Goal: Transaction & Acquisition: Purchase product/service

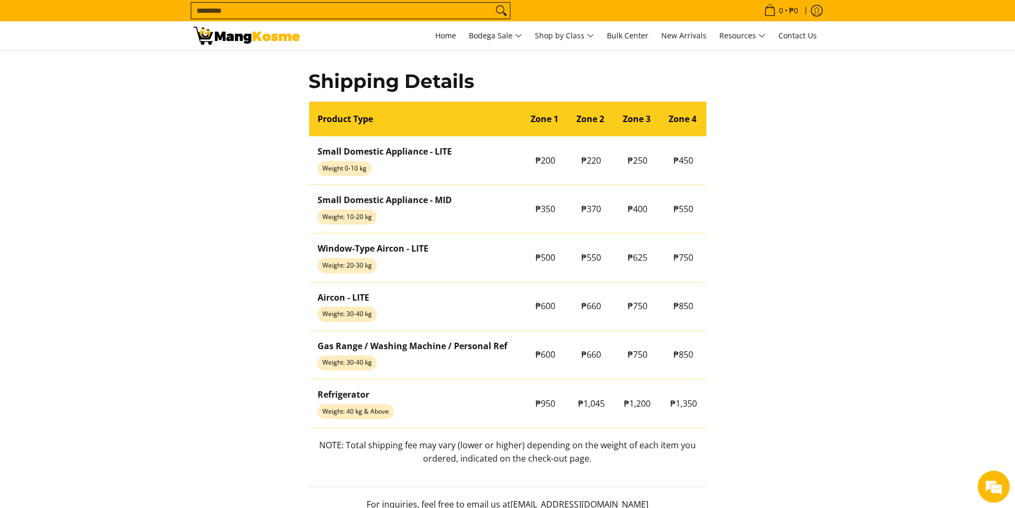
scroll to position [910, 0]
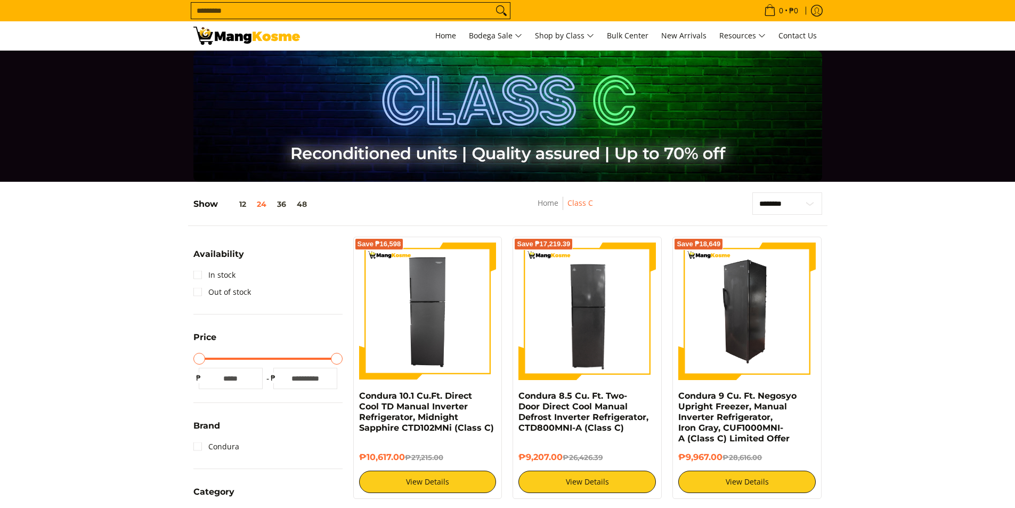
click at [779, 339] on img at bounding box center [747, 312] width 138 height 138
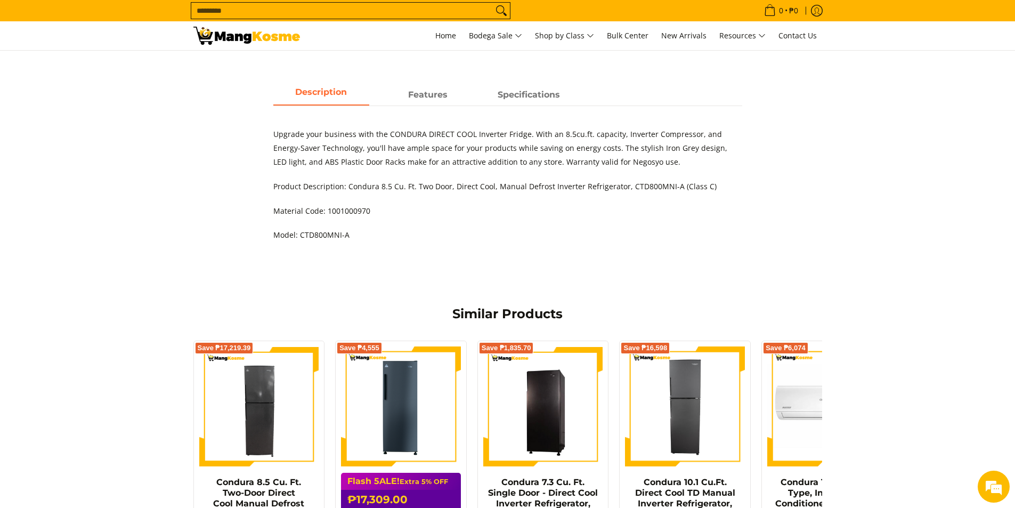
scroll to position [177, 0]
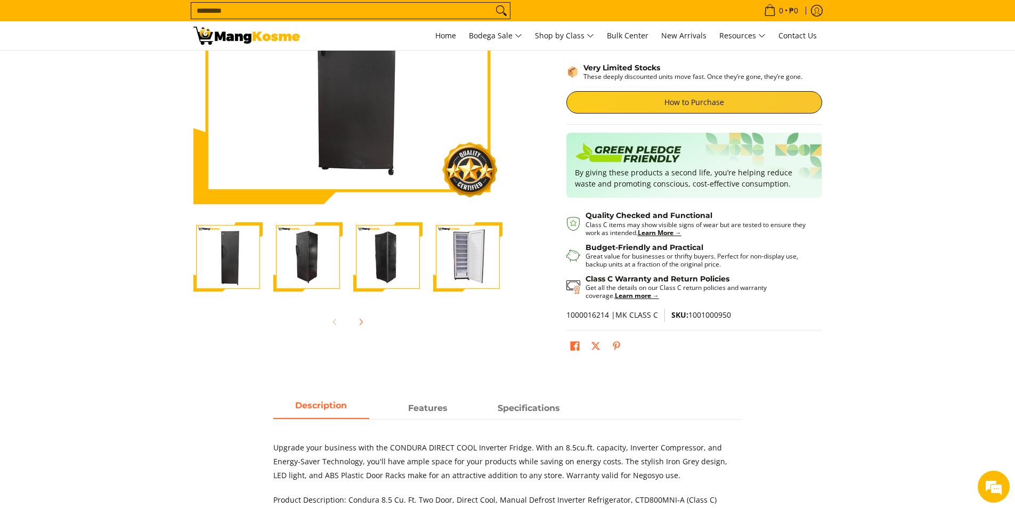
drag, startPoint x: 1001, startPoint y: 152, endPoint x: 963, endPoint y: 36, distance: 121.7
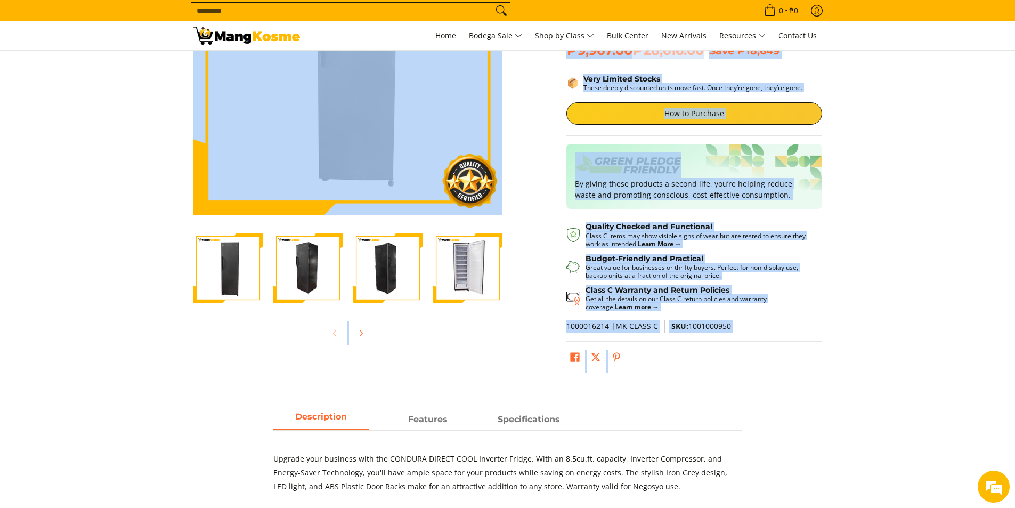
click at [996, 136] on section "Skip to Main Content Enable zoom Disable zoom Enable zoom Disable zoom Enable z…" at bounding box center [507, 139] width 1015 height 508
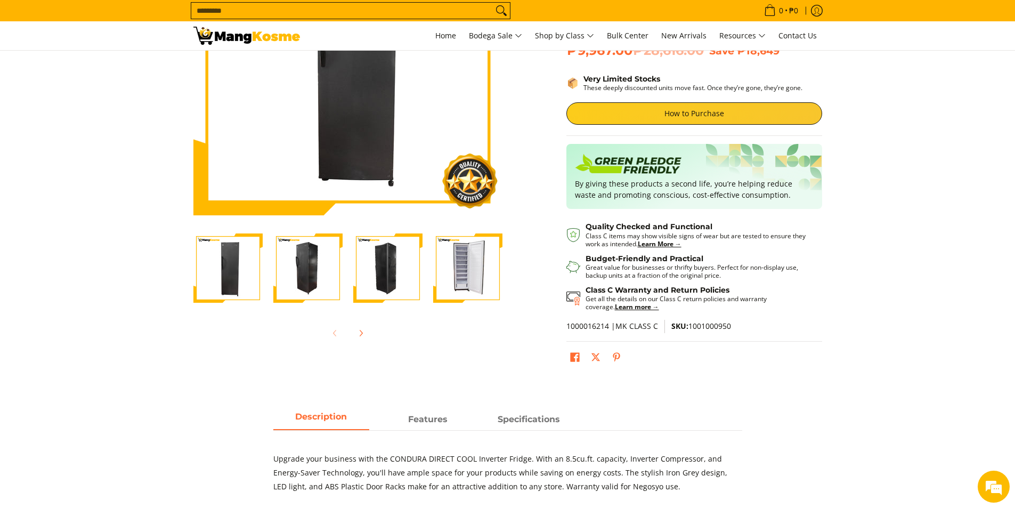
scroll to position [30, 0]
